Goal: Task Accomplishment & Management: Manage account settings

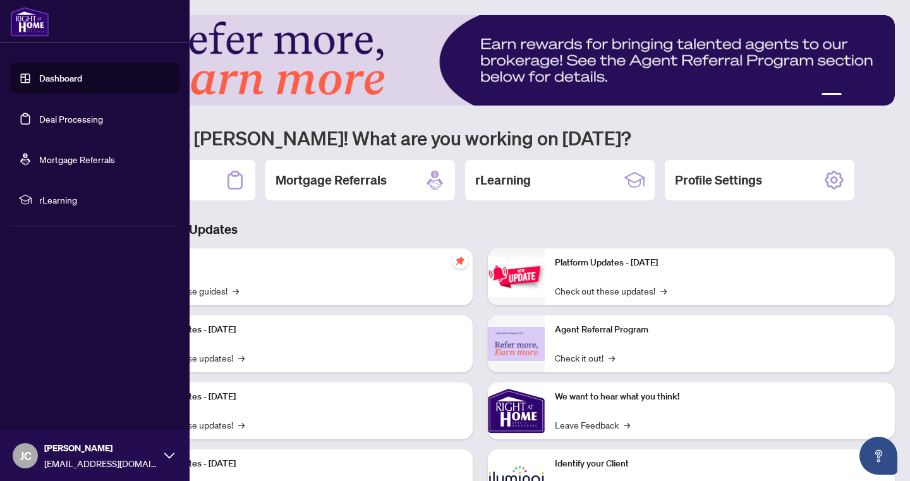
click at [53, 121] on link "Deal Processing" at bounding box center [71, 118] width 64 height 11
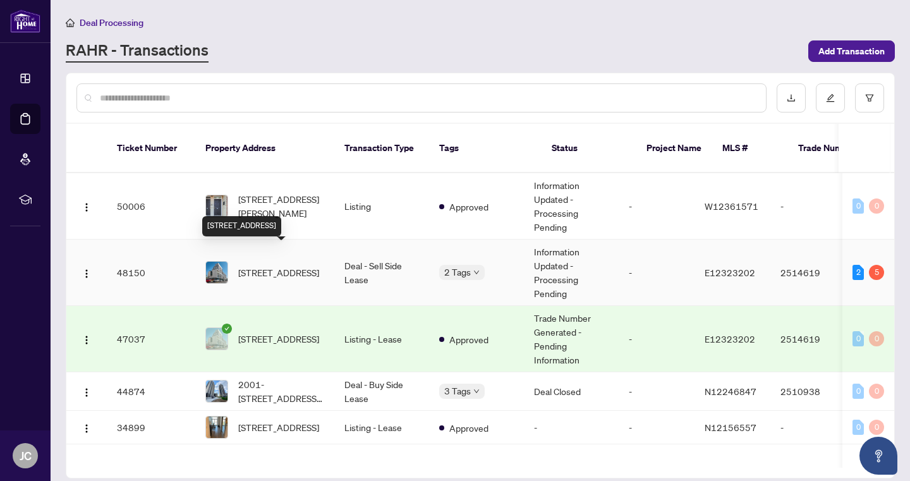
click at [275, 265] on span "[STREET_ADDRESS]" at bounding box center [278, 272] width 81 height 14
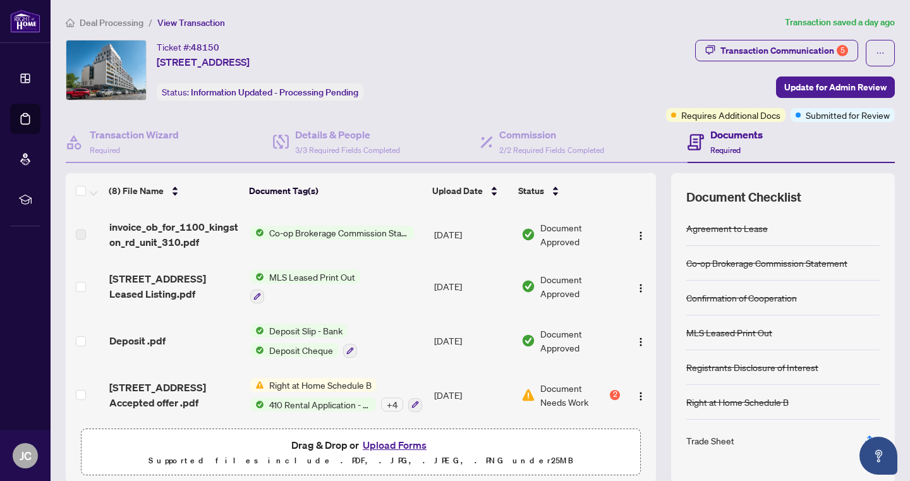
scroll to position [214, 0]
click at [610, 390] on div "2" at bounding box center [615, 395] width 10 height 10
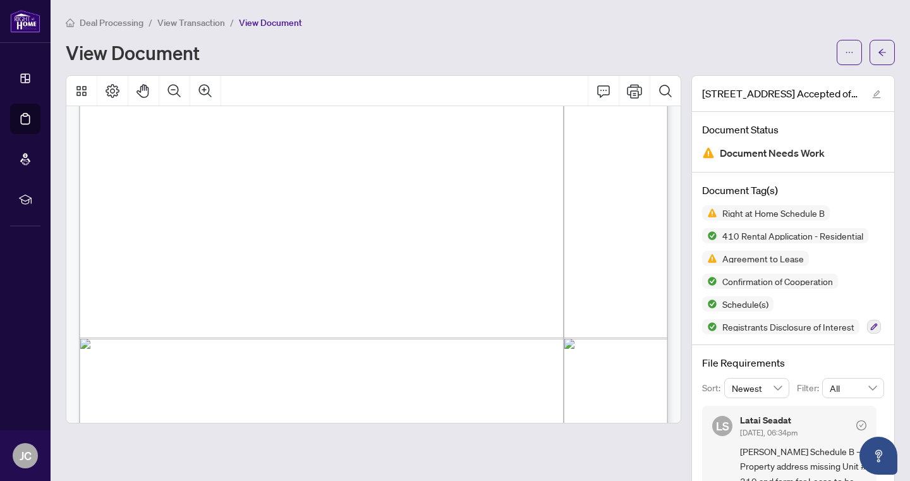
scroll to position [6776, 0]
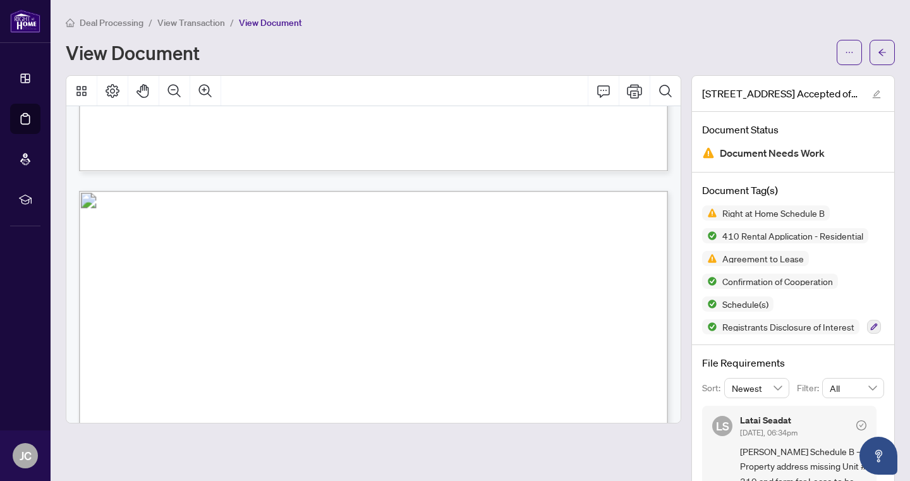
scroll to position [4747, 0]
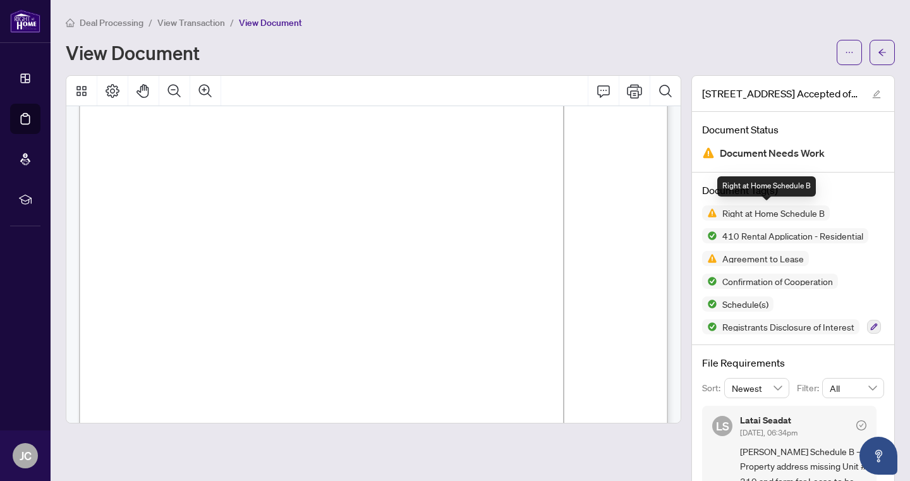
click at [744, 215] on span "Right at Home Schedule B" at bounding box center [773, 213] width 112 height 9
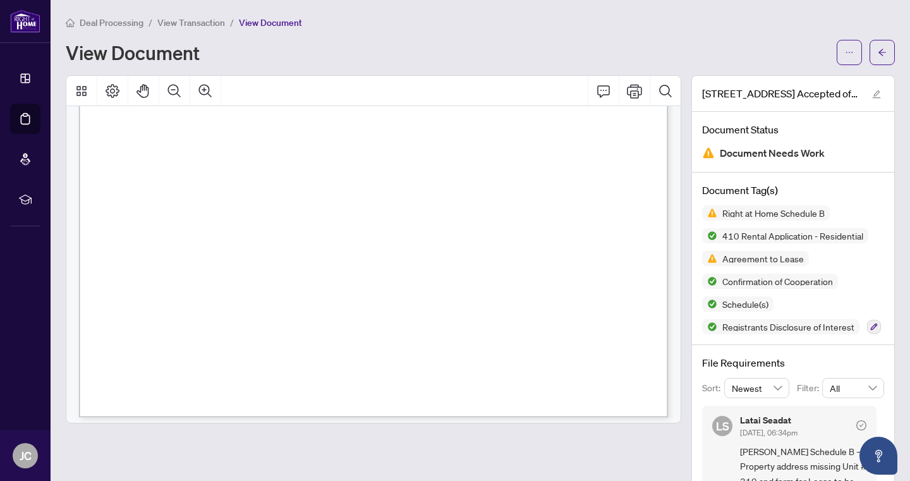
scroll to position [2775, 0]
click at [202, 23] on span "View Transaction" at bounding box center [191, 22] width 68 height 11
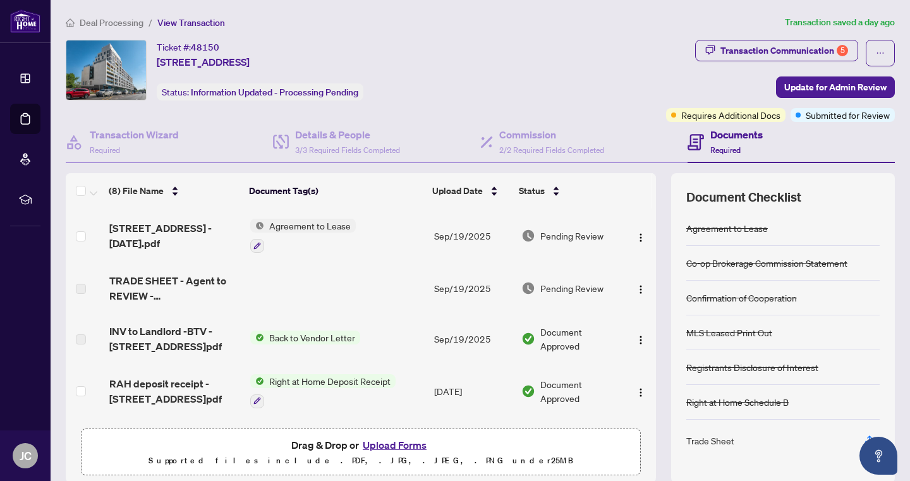
click at [382, 447] on button "Upload Forms" at bounding box center [394, 445] width 71 height 16
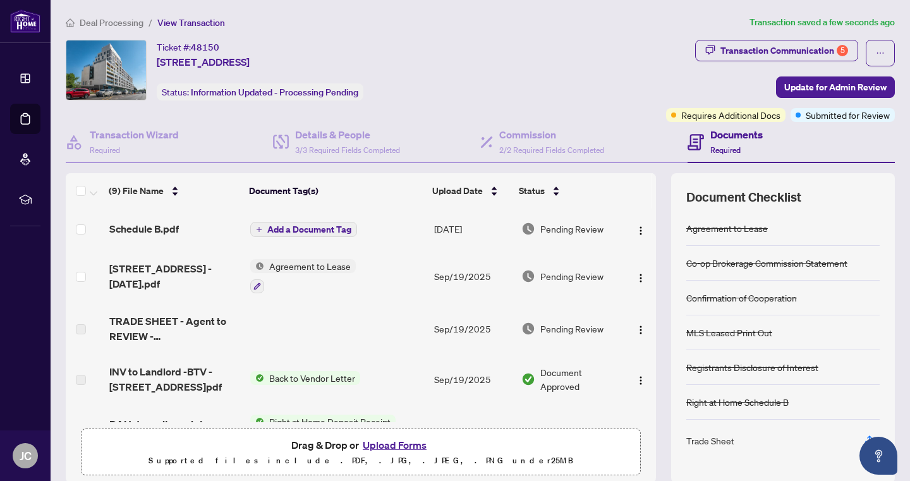
click at [336, 228] on span "Add a Document Tag" at bounding box center [309, 229] width 84 height 9
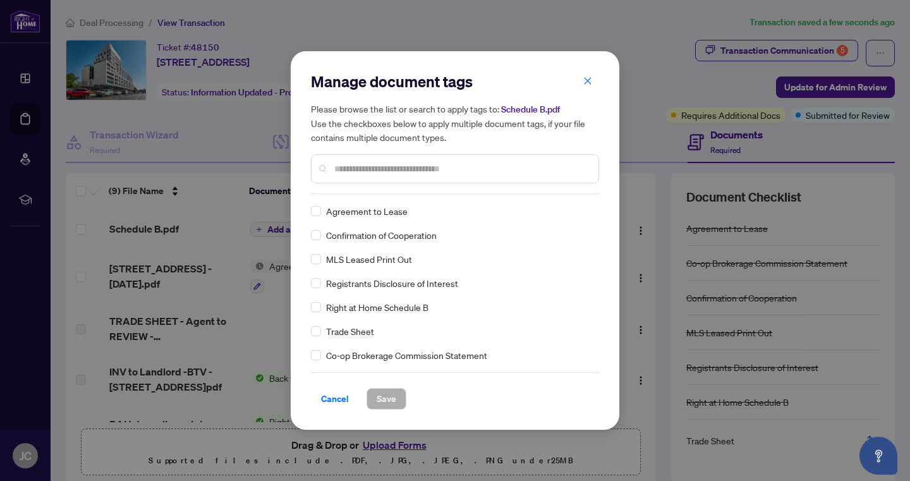
click at [341, 193] on div "Manage document tags Please browse the list or search to apply tags to: Schedul…" at bounding box center [455, 132] width 288 height 123
click at [341, 167] on input "text" at bounding box center [461, 169] width 254 height 14
click at [384, 396] on span "Save" at bounding box center [387, 399] width 20 height 20
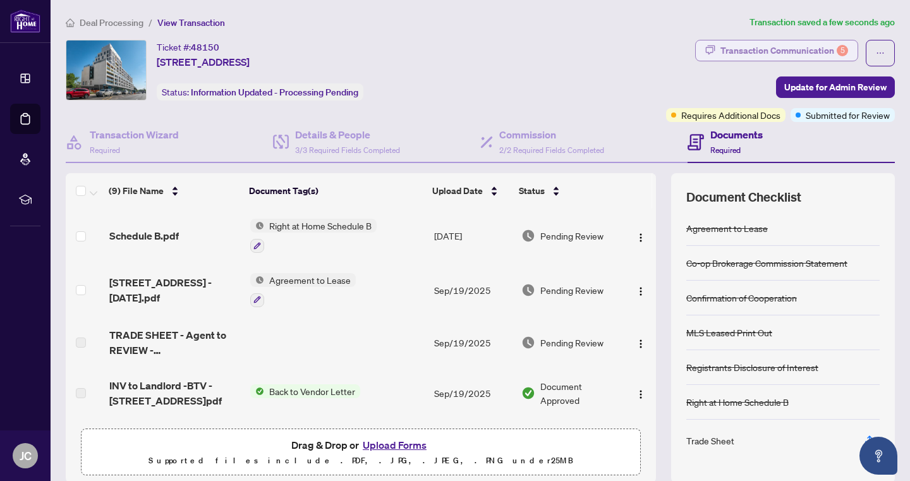
click at [751, 51] on div "Transaction Communication 5" at bounding box center [784, 50] width 128 height 20
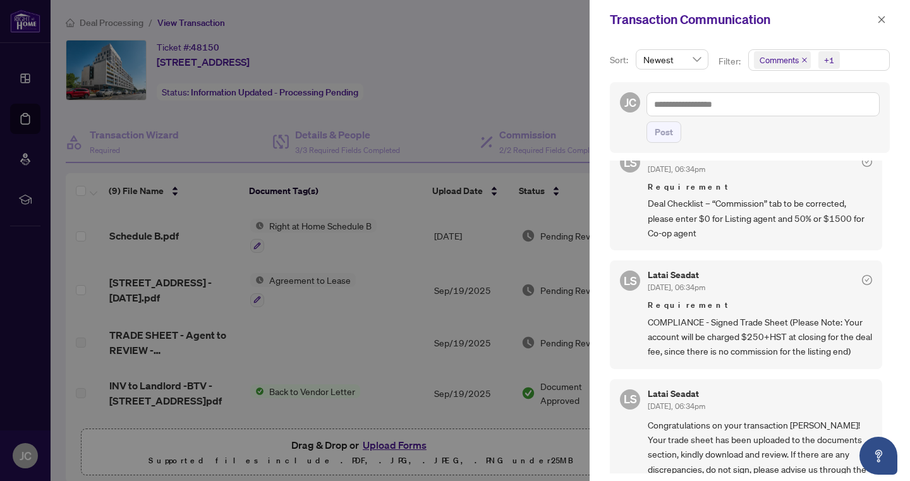
scroll to position [625, 0]
click at [523, 80] on div at bounding box center [455, 240] width 910 height 481
click at [484, 135] on div at bounding box center [455, 240] width 910 height 481
click at [506, 138] on div at bounding box center [455, 240] width 910 height 481
click at [883, 23] on icon "close" at bounding box center [881, 19] width 9 height 9
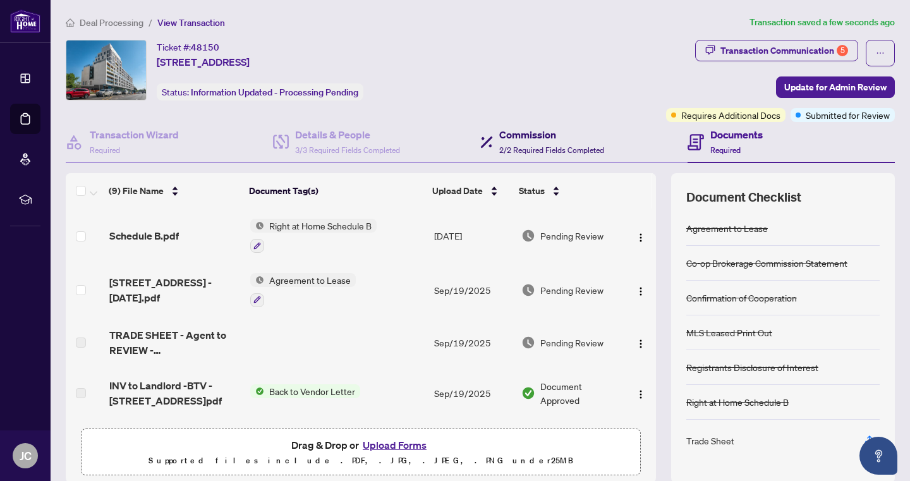
click at [562, 144] on div "Commission 2/2 Required Fields Completed" at bounding box center [551, 142] width 105 height 30
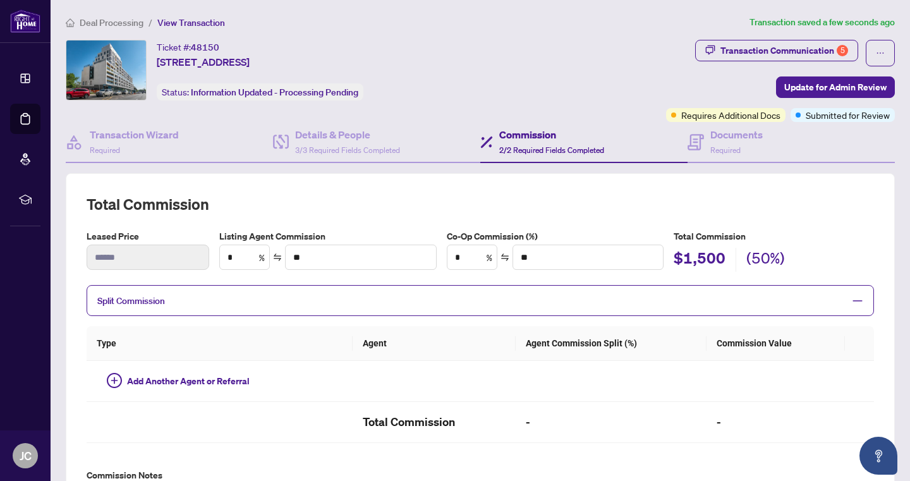
type textarea "**********"
type input "**"
type input "******"
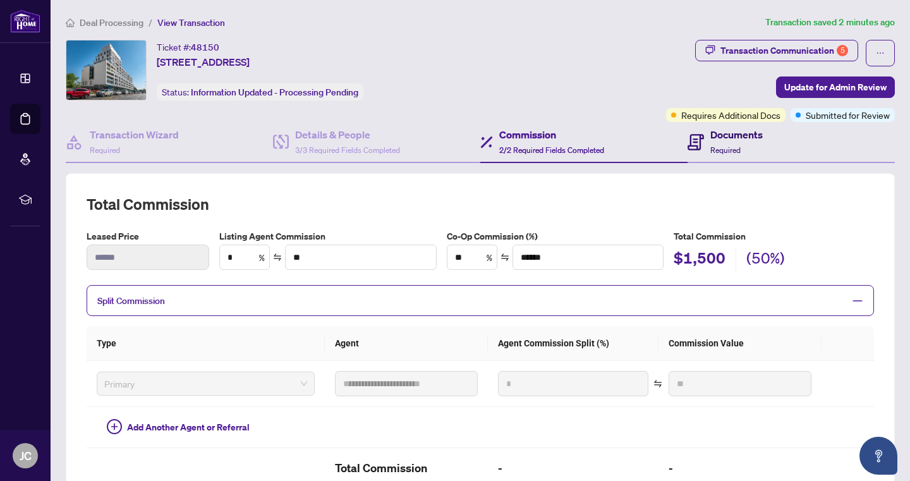
click at [711, 141] on h4 "Documents" at bounding box center [736, 134] width 52 height 15
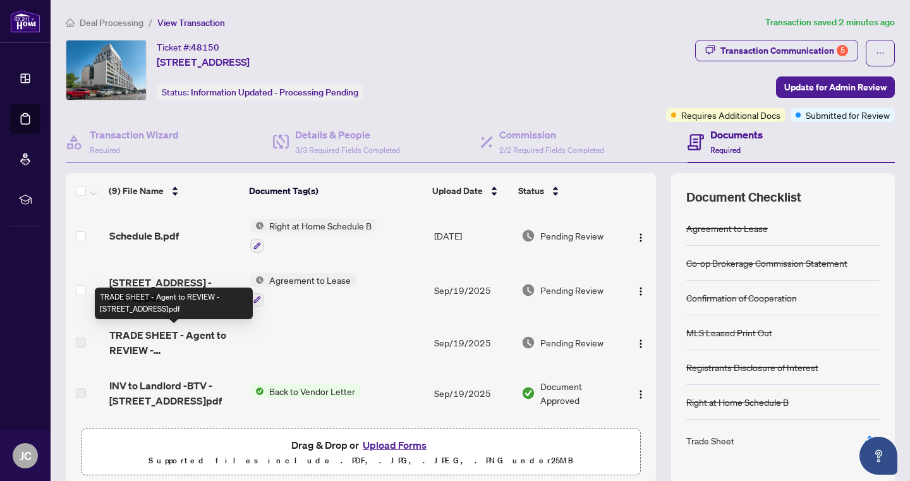
click at [203, 337] on span "TRADE SHEET - Agent to REVIEW - [STREET_ADDRESS]pdf" at bounding box center [174, 342] width 131 height 30
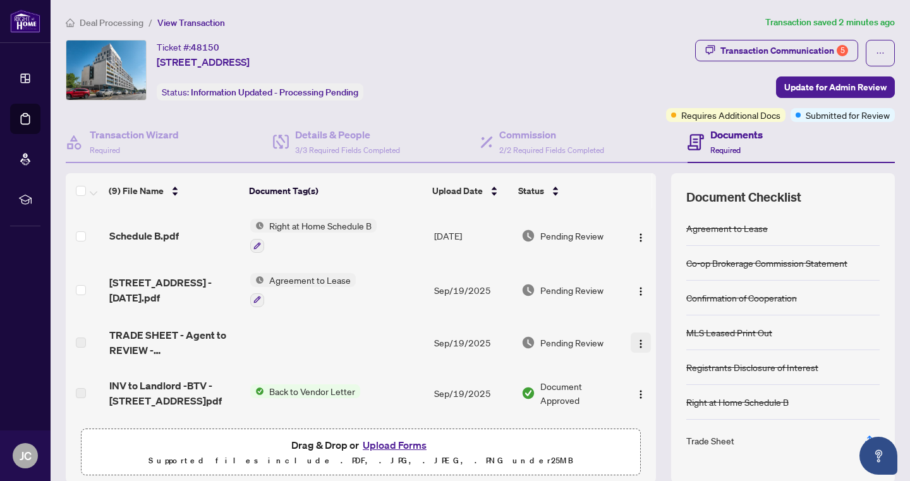
click at [639, 341] on img "button" at bounding box center [641, 344] width 10 height 10
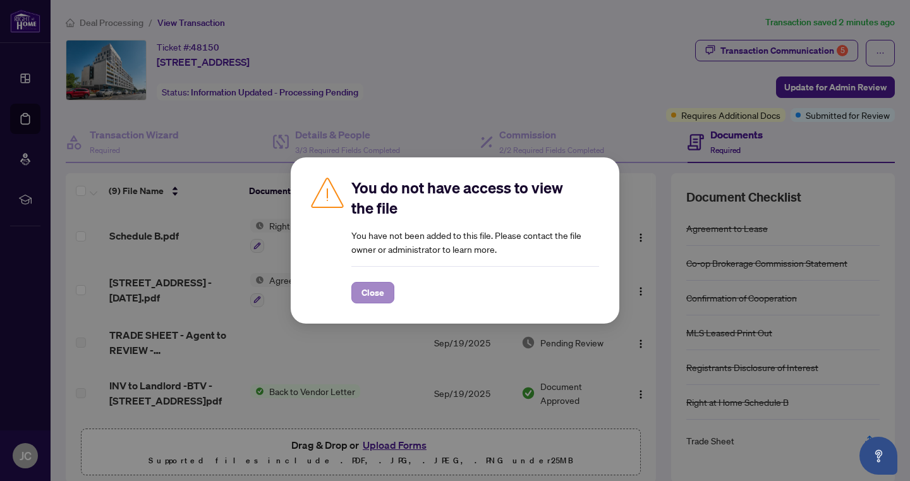
click at [371, 292] on span "Close" at bounding box center [372, 292] width 23 height 20
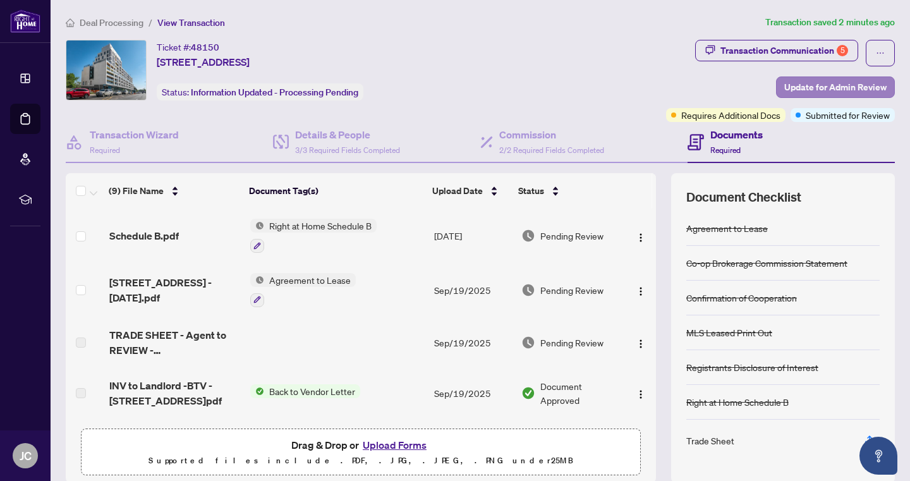
click at [822, 87] on span "Update for Admin Review" at bounding box center [835, 87] width 102 height 20
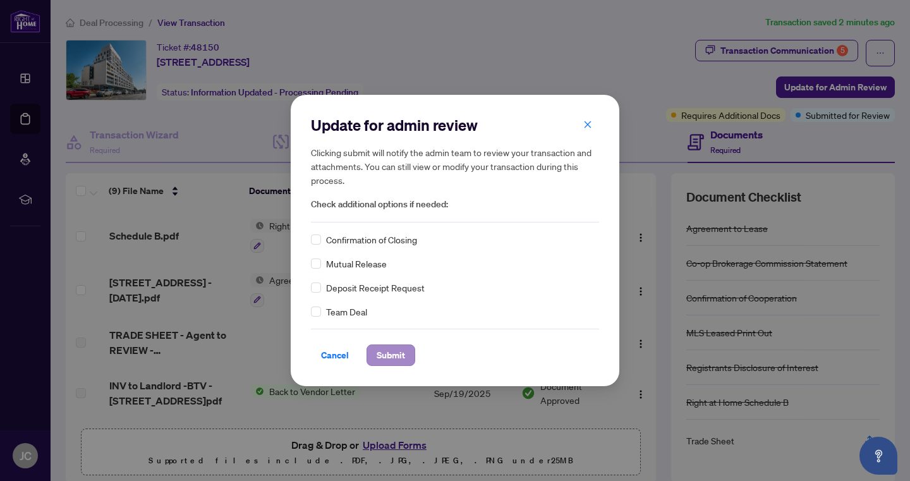
click at [390, 354] on span "Submit" at bounding box center [391, 355] width 28 height 20
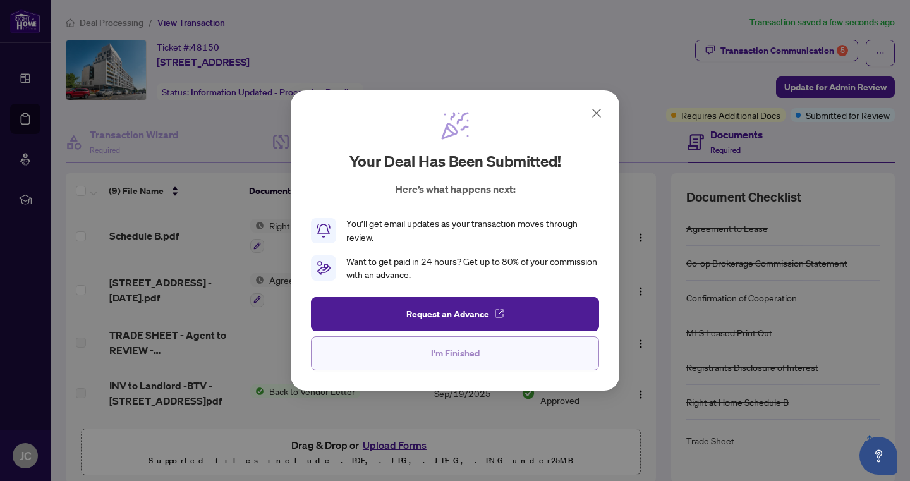
click at [381, 358] on button "I'm Finished" at bounding box center [455, 353] width 288 height 34
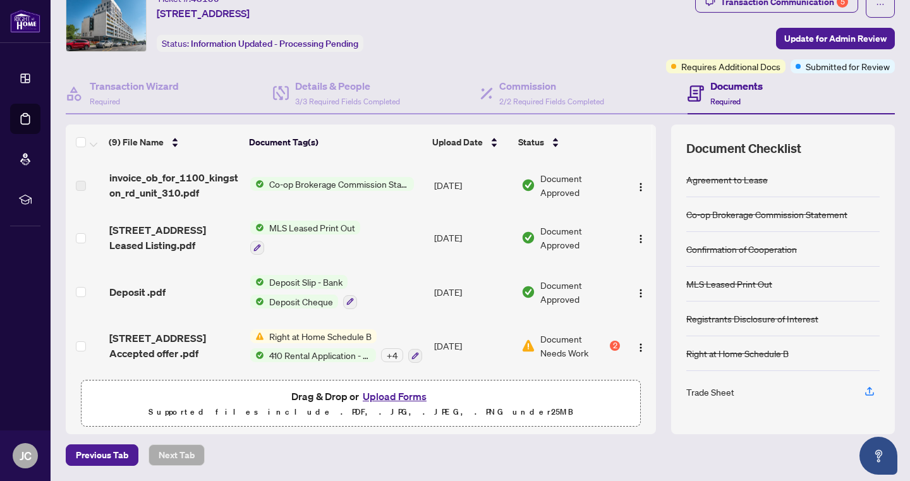
scroll to position [48, 0]
click at [637, 343] on img "button" at bounding box center [641, 348] width 10 height 10
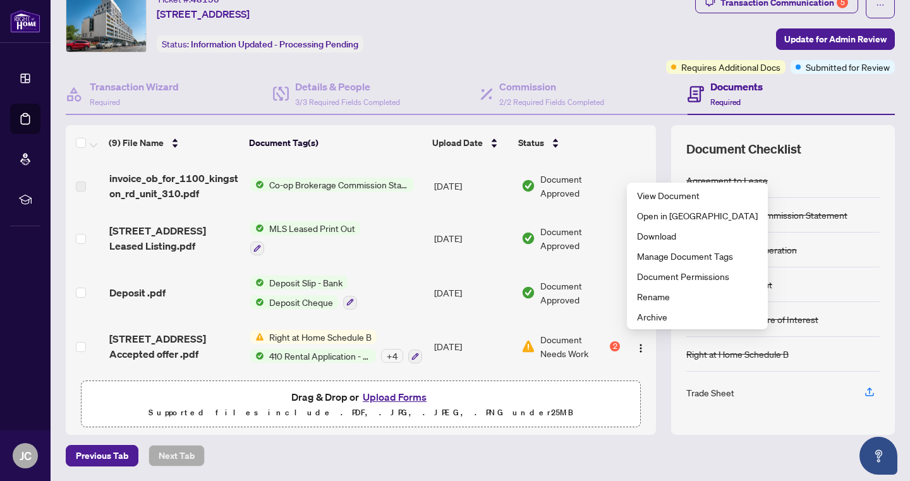
click at [614, 360] on td "Document Needs Work 2" at bounding box center [570, 347] width 109 height 54
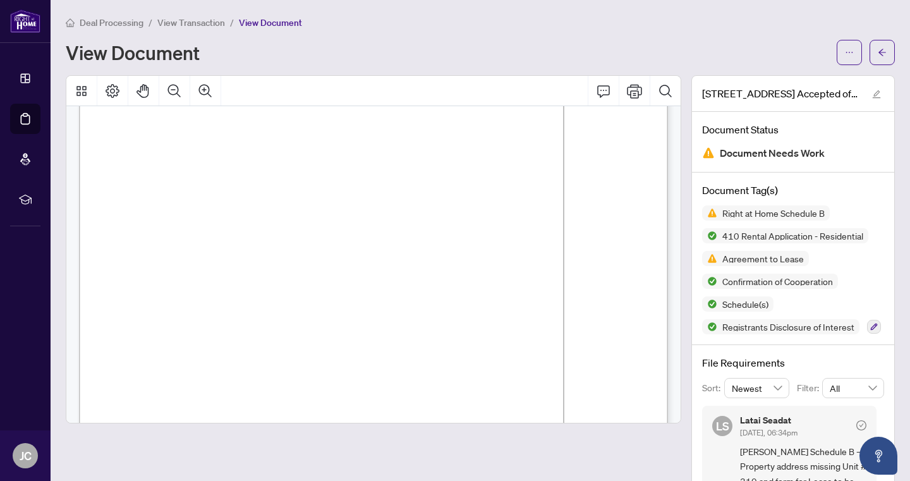
scroll to position [3205, 0]
click at [181, 24] on span "View Transaction" at bounding box center [191, 22] width 68 height 11
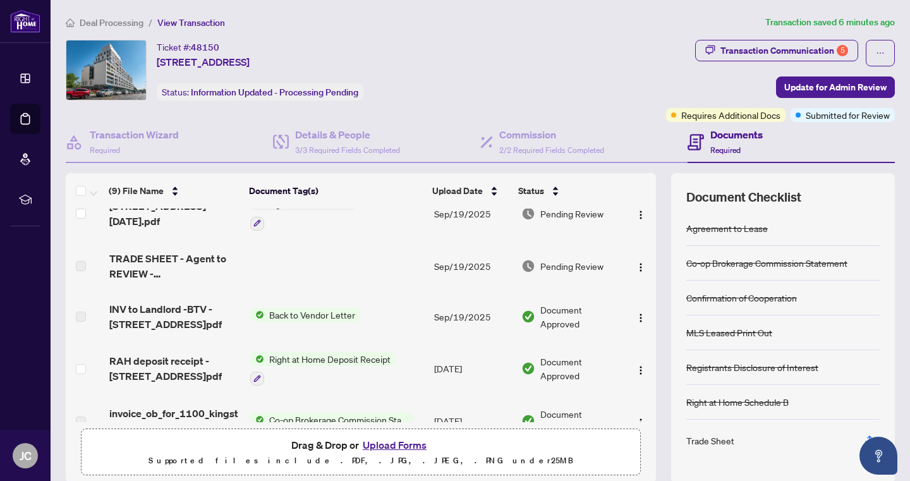
scroll to position [87, 0]
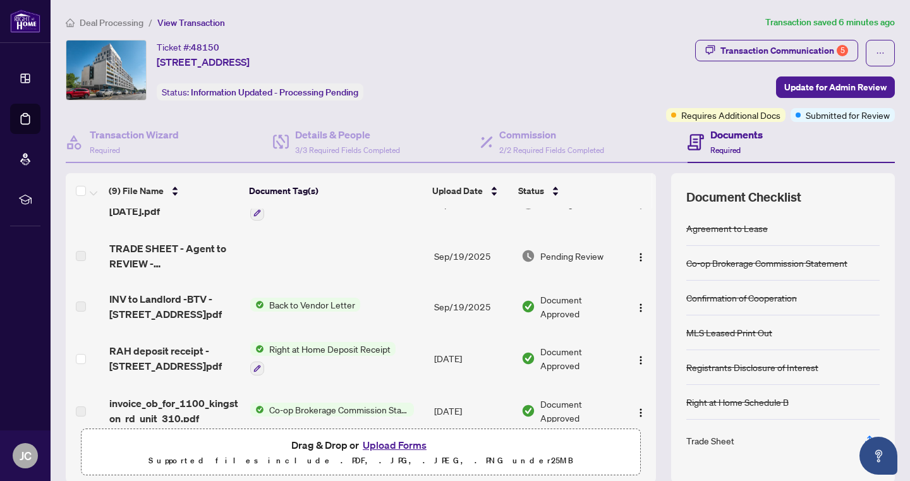
click at [83, 306] on label at bounding box center [81, 307] width 10 height 14
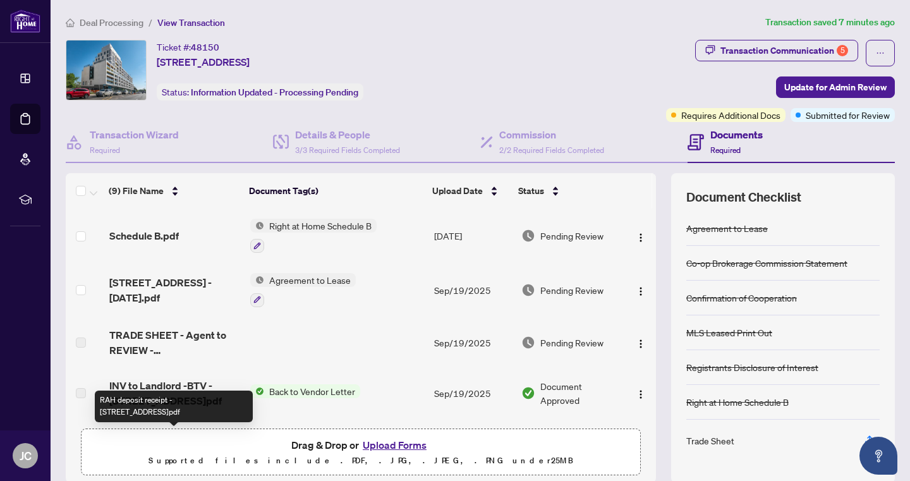
scroll to position [0, 0]
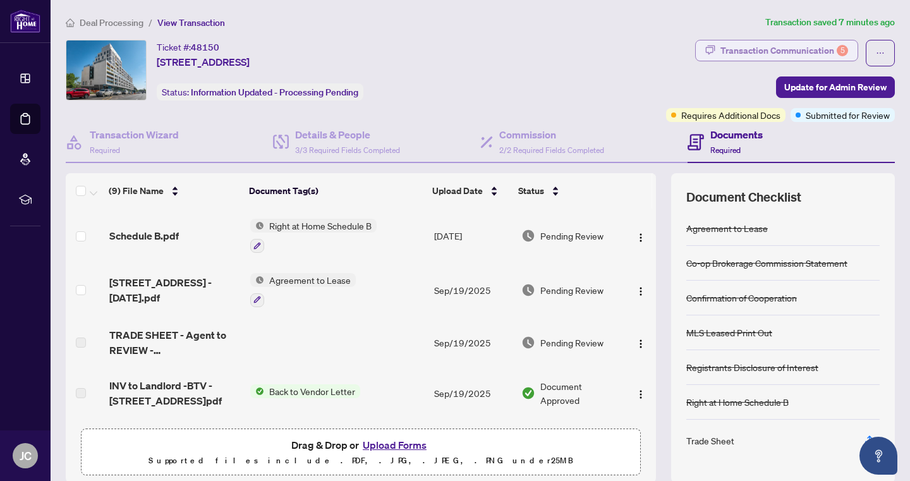
click at [744, 54] on div "Transaction Communication 5" at bounding box center [784, 50] width 128 height 20
type textarea "**********"
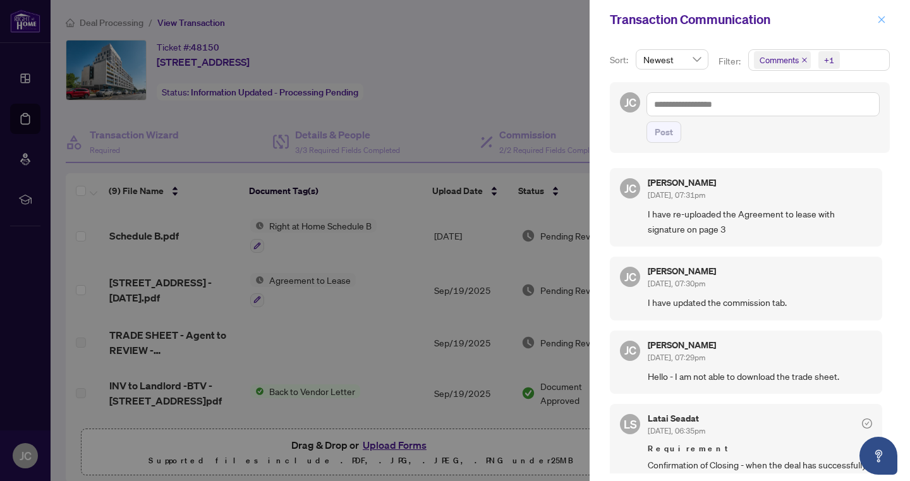
click at [886, 18] on button "button" at bounding box center [881, 19] width 16 height 15
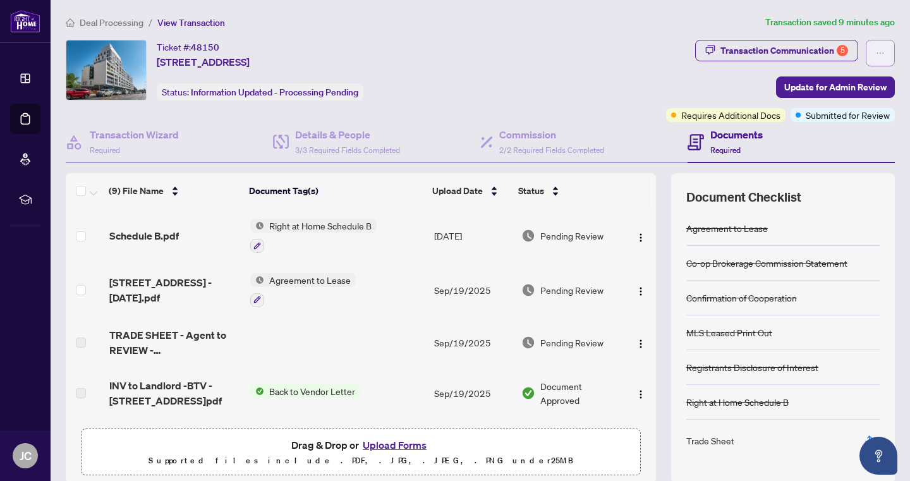
click at [878, 49] on icon "ellipsis" at bounding box center [880, 53] width 9 height 9
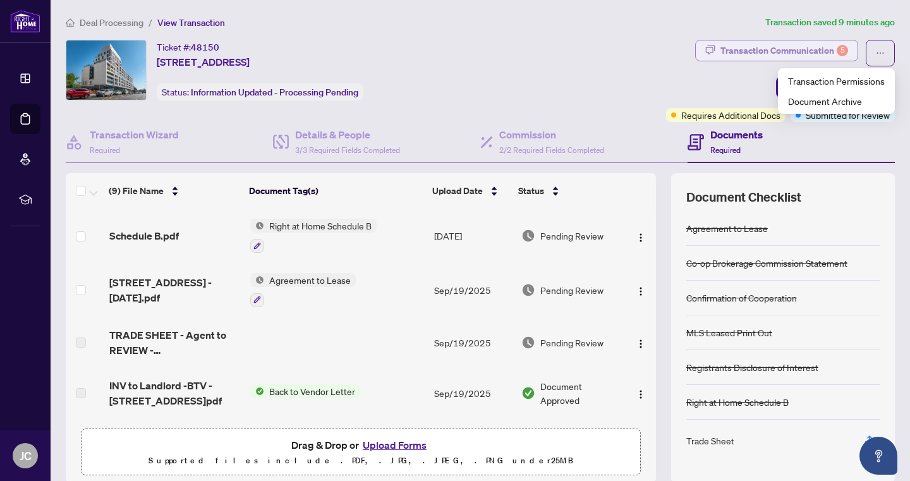
click at [822, 48] on div "Transaction Communication 5" at bounding box center [784, 50] width 128 height 20
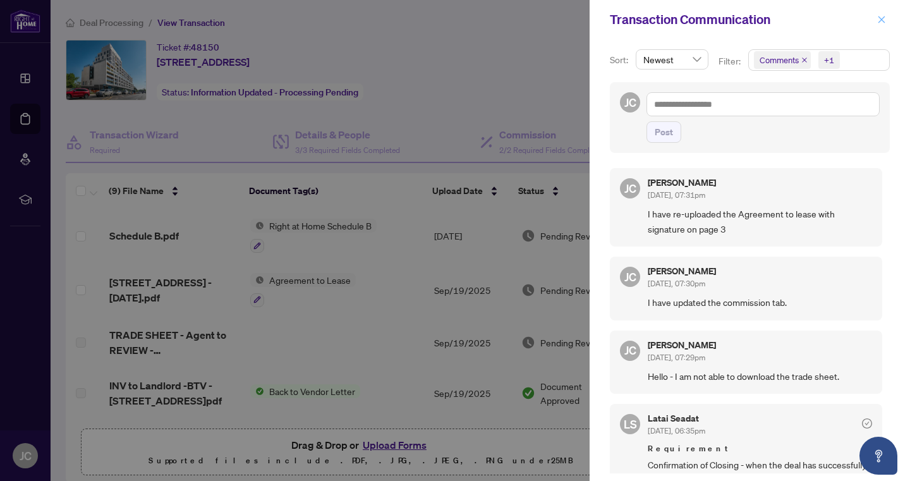
click at [880, 16] on icon "close" at bounding box center [881, 19] width 9 height 9
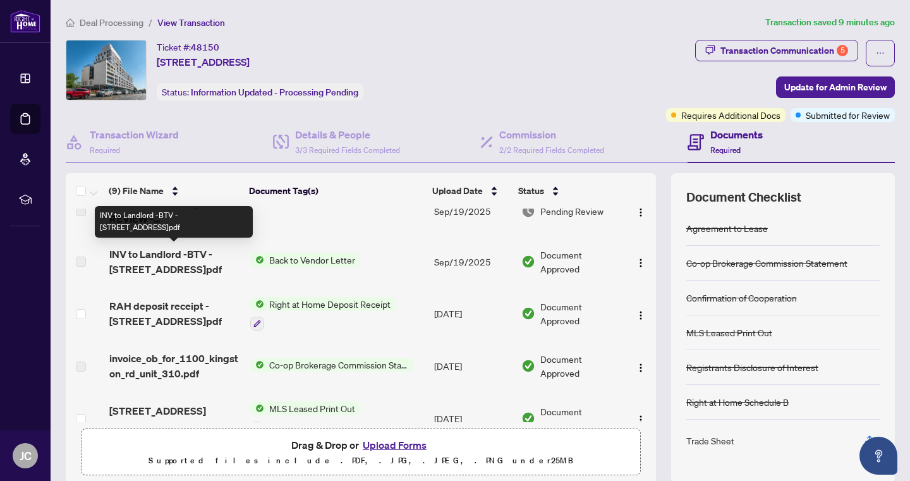
scroll to position [132, 0]
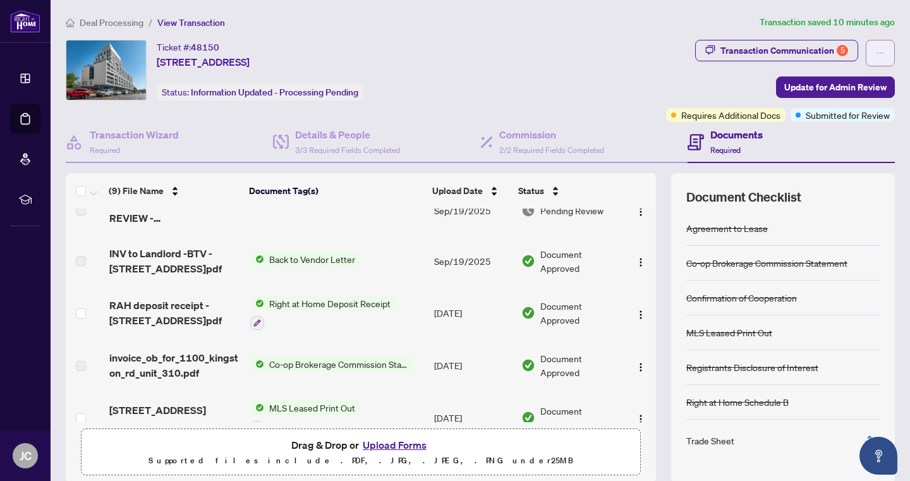
click at [878, 57] on span "button" at bounding box center [880, 53] width 9 height 20
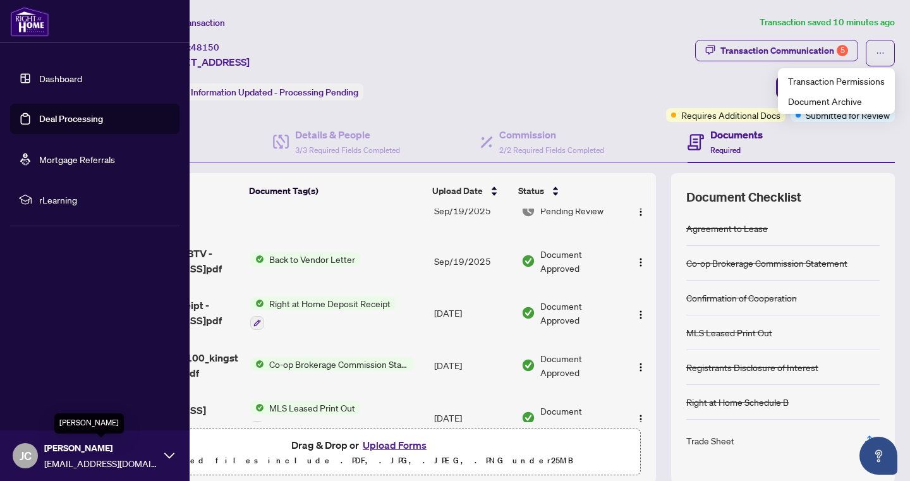
click at [63, 446] on span "[PERSON_NAME]" at bounding box center [101, 448] width 114 height 14
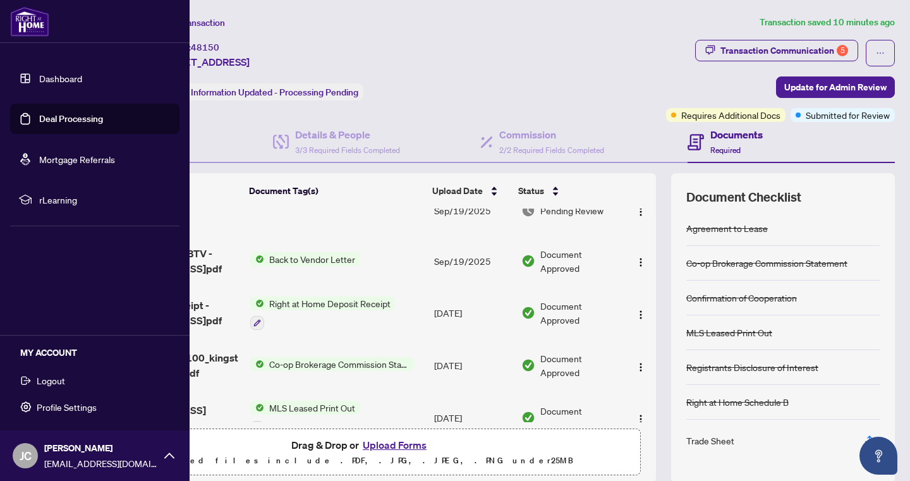
click at [54, 377] on span "Logout" at bounding box center [51, 380] width 28 height 20
